Goal: Transaction & Acquisition: Download file/media

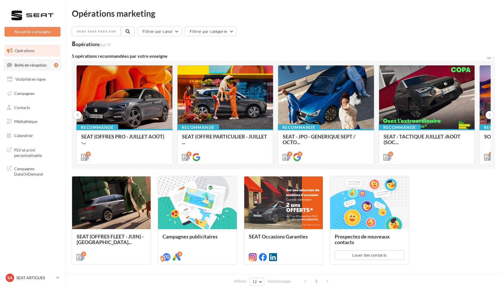
click at [43, 66] on span "Boîte de réception" at bounding box center [30, 64] width 32 height 5
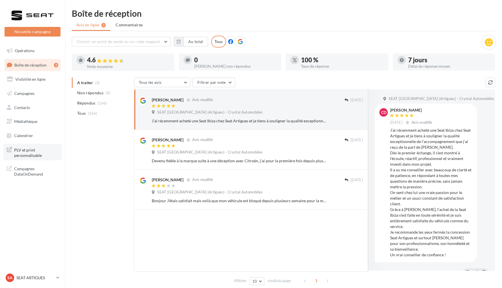
click at [59, 151] on link "PLV et print personnalisable" at bounding box center [32, 152] width 58 height 17
click at [33, 120] on span "Médiathèque" at bounding box center [25, 121] width 23 height 5
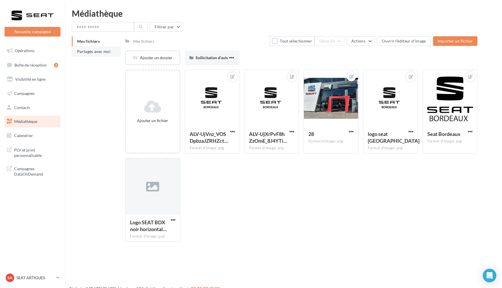
click at [105, 54] on span "Partagés avec moi" at bounding box center [93, 51] width 33 height 5
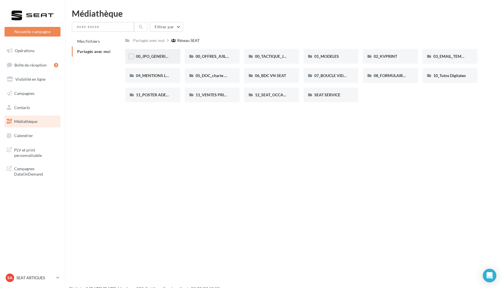
click at [173, 57] on div "00_JPO_GENERIQUE IBIZA ARONA" at bounding box center [152, 56] width 55 height 15
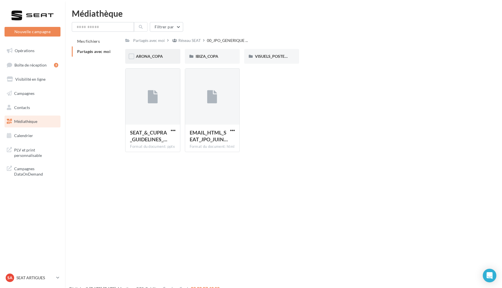
click at [161, 60] on div "ARONA_COPA" at bounding box center [152, 56] width 55 height 15
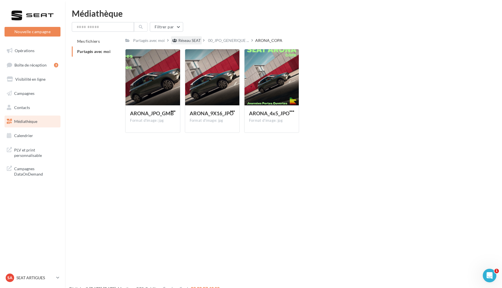
click at [193, 39] on div "Réseau SEAT" at bounding box center [190, 41] width 22 height 6
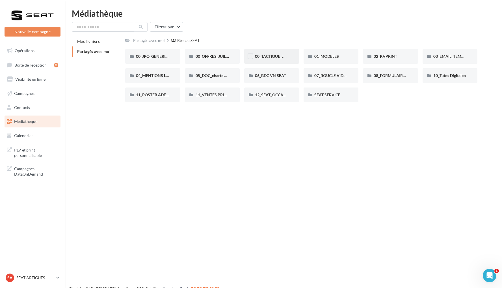
click at [286, 53] on div "00_TACTIQUE_JUILLET AOÛT" at bounding box center [271, 56] width 55 height 15
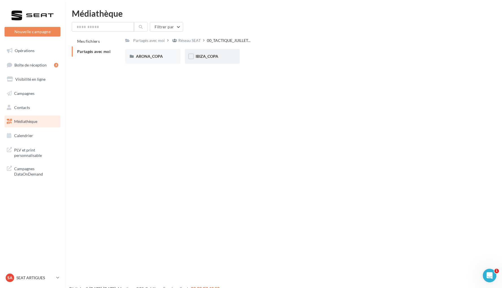
click at [210, 58] on span "IBIZA_COPA" at bounding box center [207, 56] width 23 height 5
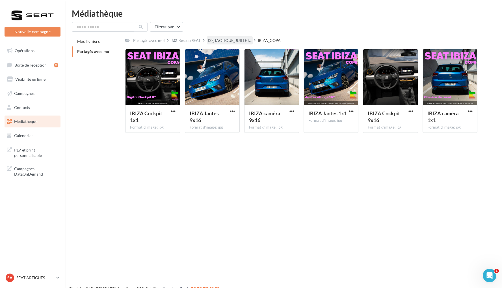
click at [250, 44] on div "00_TACTIQUE_JUILLET..." at bounding box center [230, 40] width 46 height 8
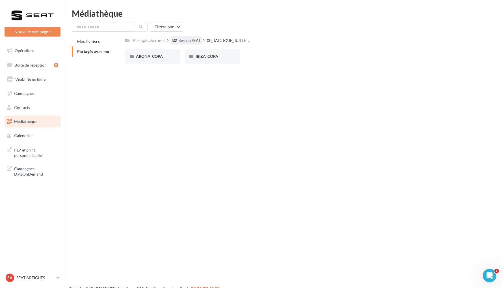
click at [199, 40] on div "Réseau SEAT" at bounding box center [190, 41] width 22 height 6
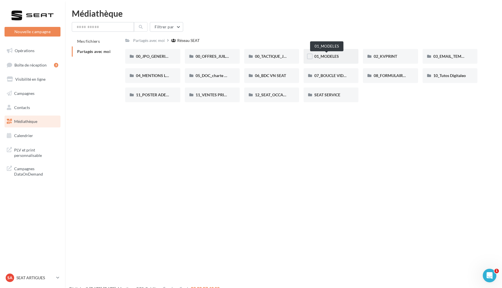
click at [325, 58] on span "01_MODELES" at bounding box center [327, 56] width 25 height 5
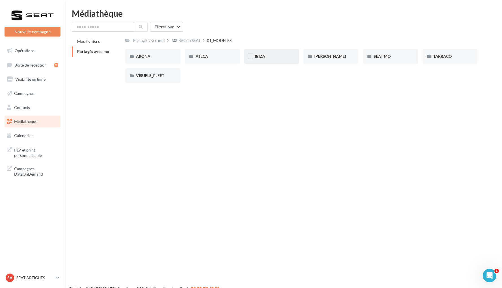
click at [275, 52] on div "IBIZA" at bounding box center [271, 56] width 55 height 15
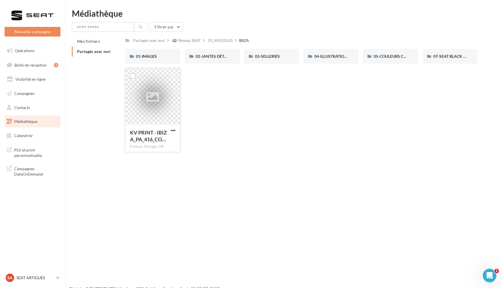
click at [174, 133] on button "button" at bounding box center [173, 131] width 7 height 6
click at [160, 143] on button "Télécharger" at bounding box center [148, 141] width 57 height 15
click at [33, 276] on p "SEAT ARTIGUES" at bounding box center [35, 278] width 38 height 6
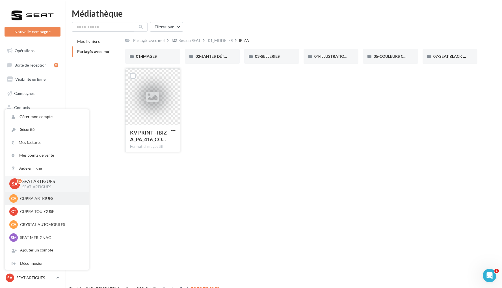
click at [45, 192] on div "CA CUPRA ARTIGUES cupra_bordeaux" at bounding box center [47, 198] width 84 height 13
click at [44, 197] on p "CUPRA ARTIGUES" at bounding box center [51, 199] width 62 height 6
